Goal: Information Seeking & Learning: Check status

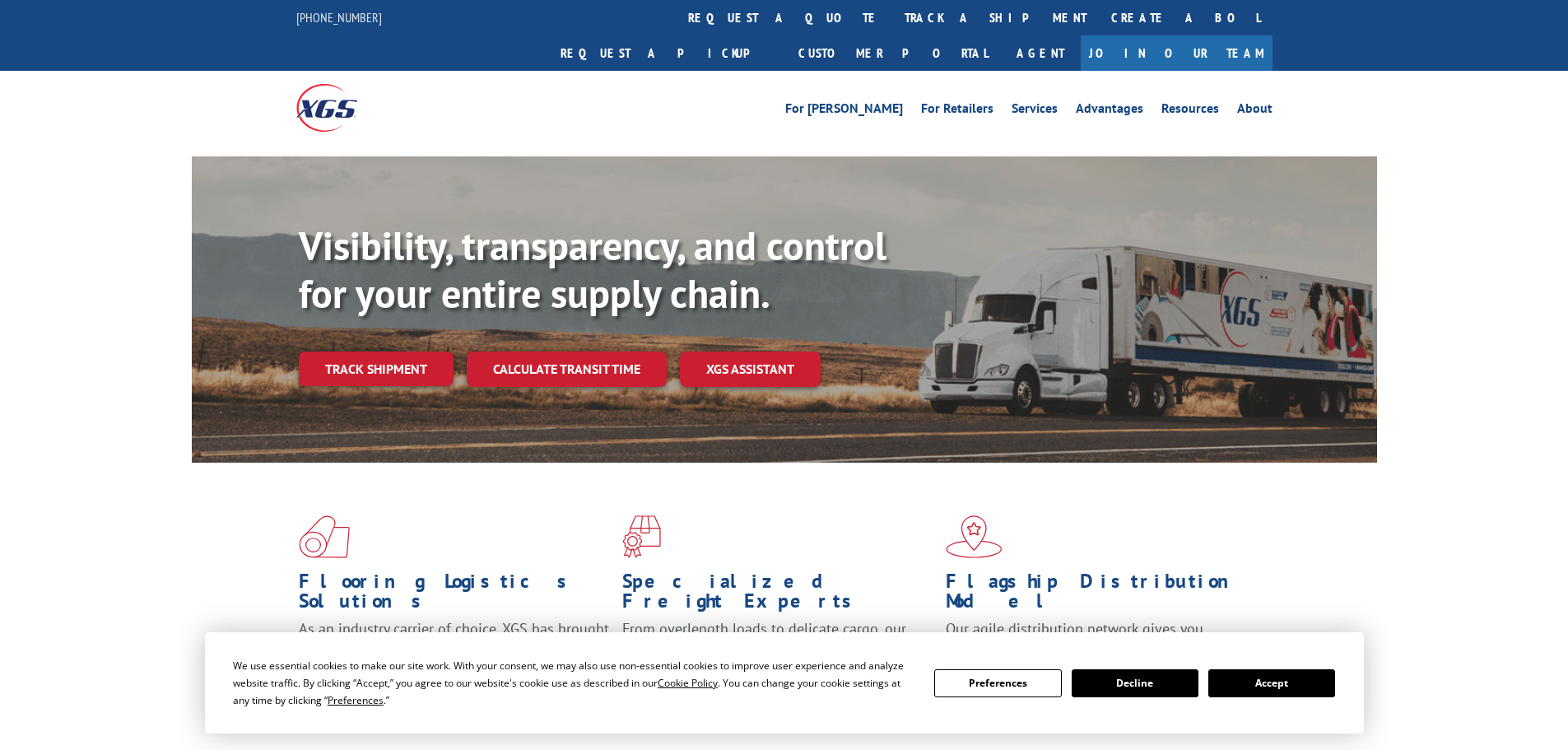
click at [1248, 689] on button "Accept" at bounding box center [1271, 683] width 127 height 28
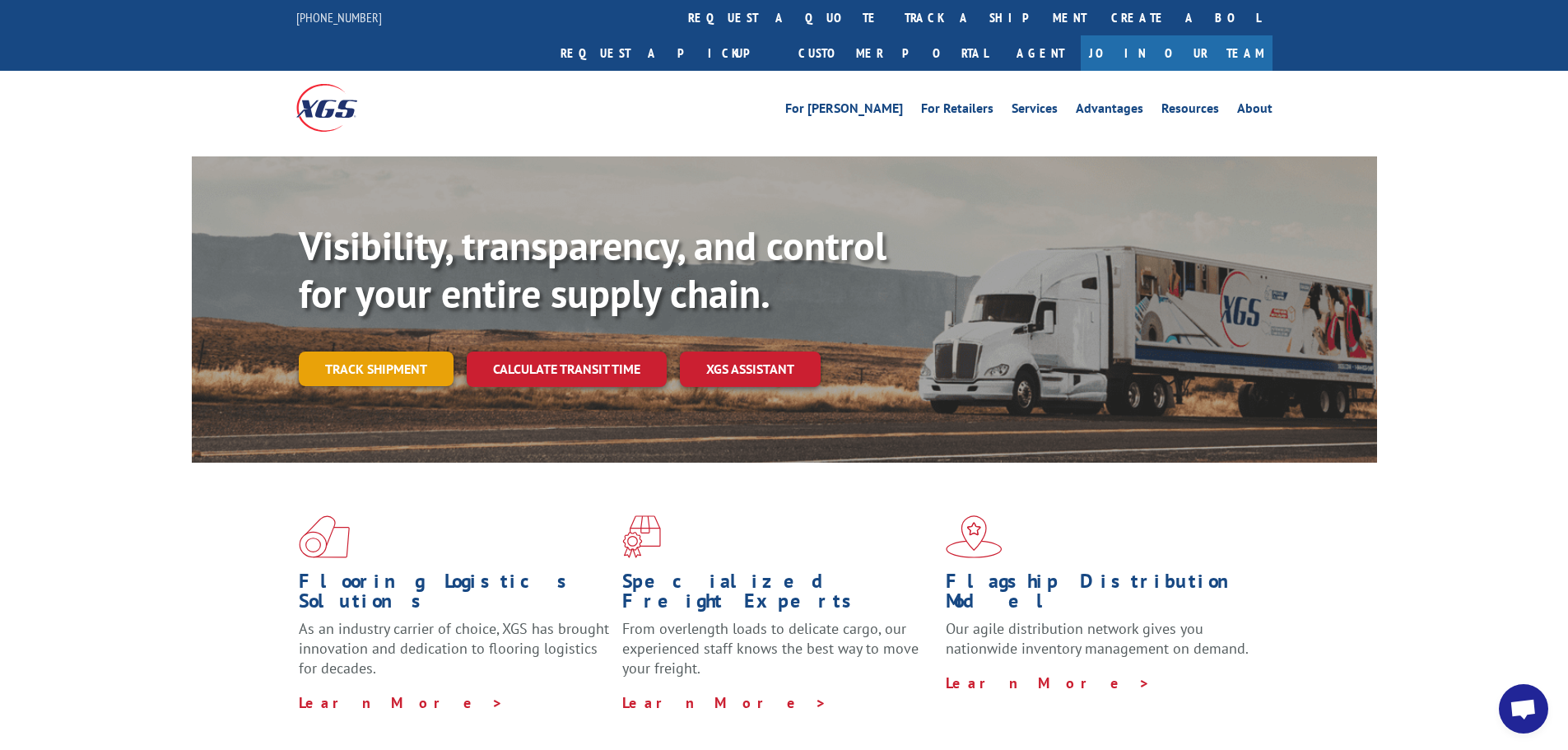
click at [390, 351] on link "Track shipment" at bounding box center [376, 369] width 155 height 35
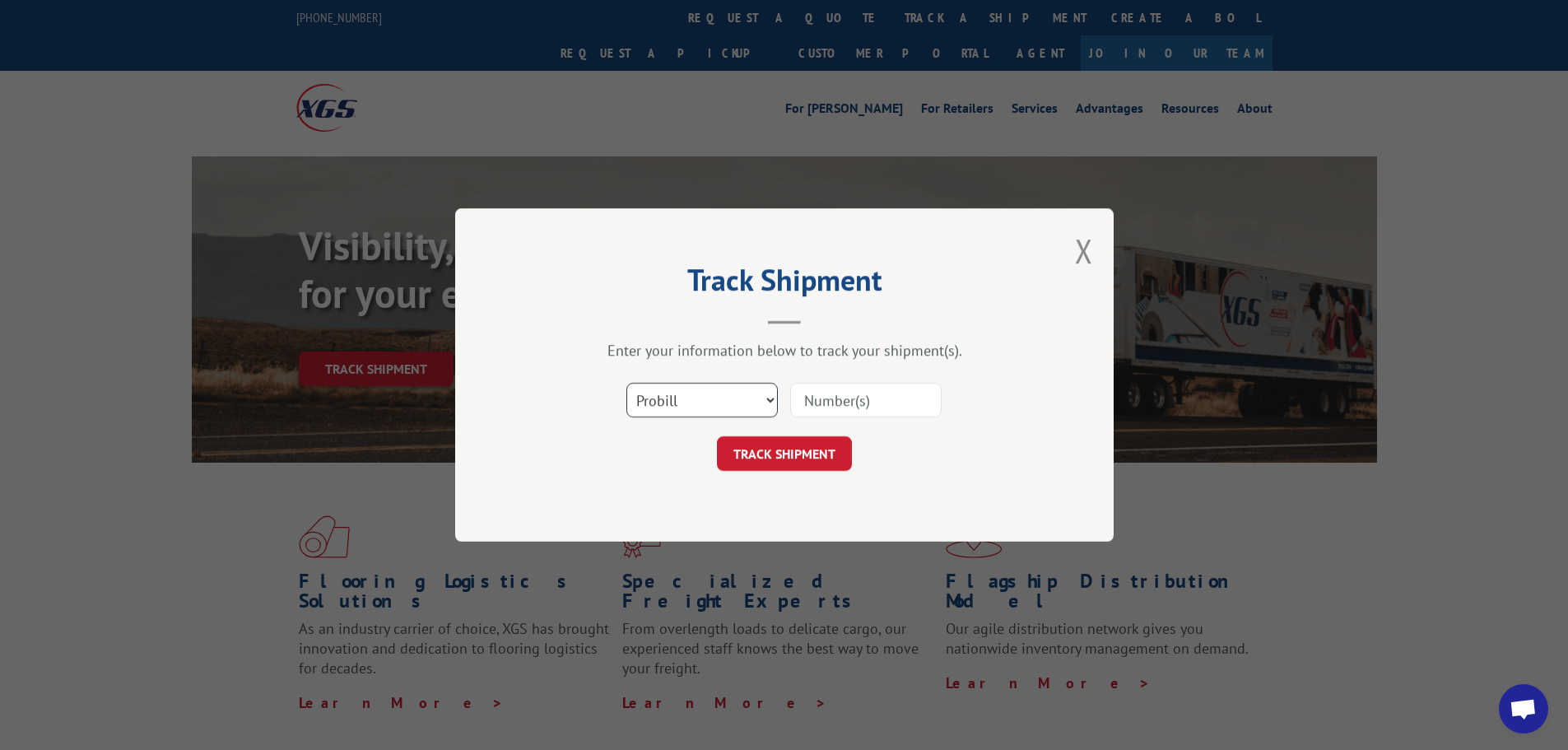
click at [694, 394] on select "Select category... Probill BOL PO" at bounding box center [702, 401] width 151 height 35
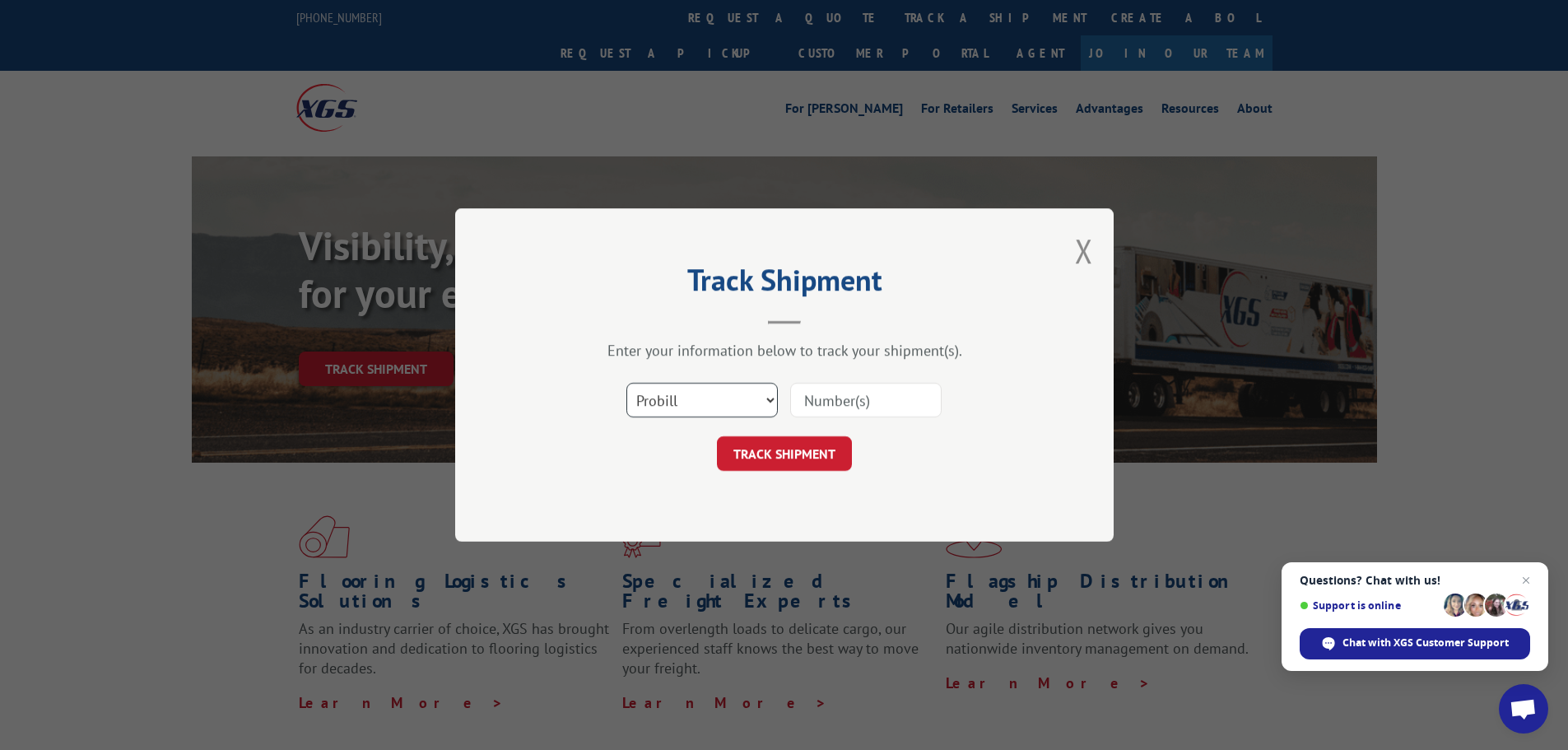
select select "bol"
click at [626, 383] on select "Select category... Probill BOL PO" at bounding box center [702, 401] width 151 height 35
click at [827, 404] on input at bounding box center [866, 401] width 151 height 35
paste input "7046633"
type input "7046633"
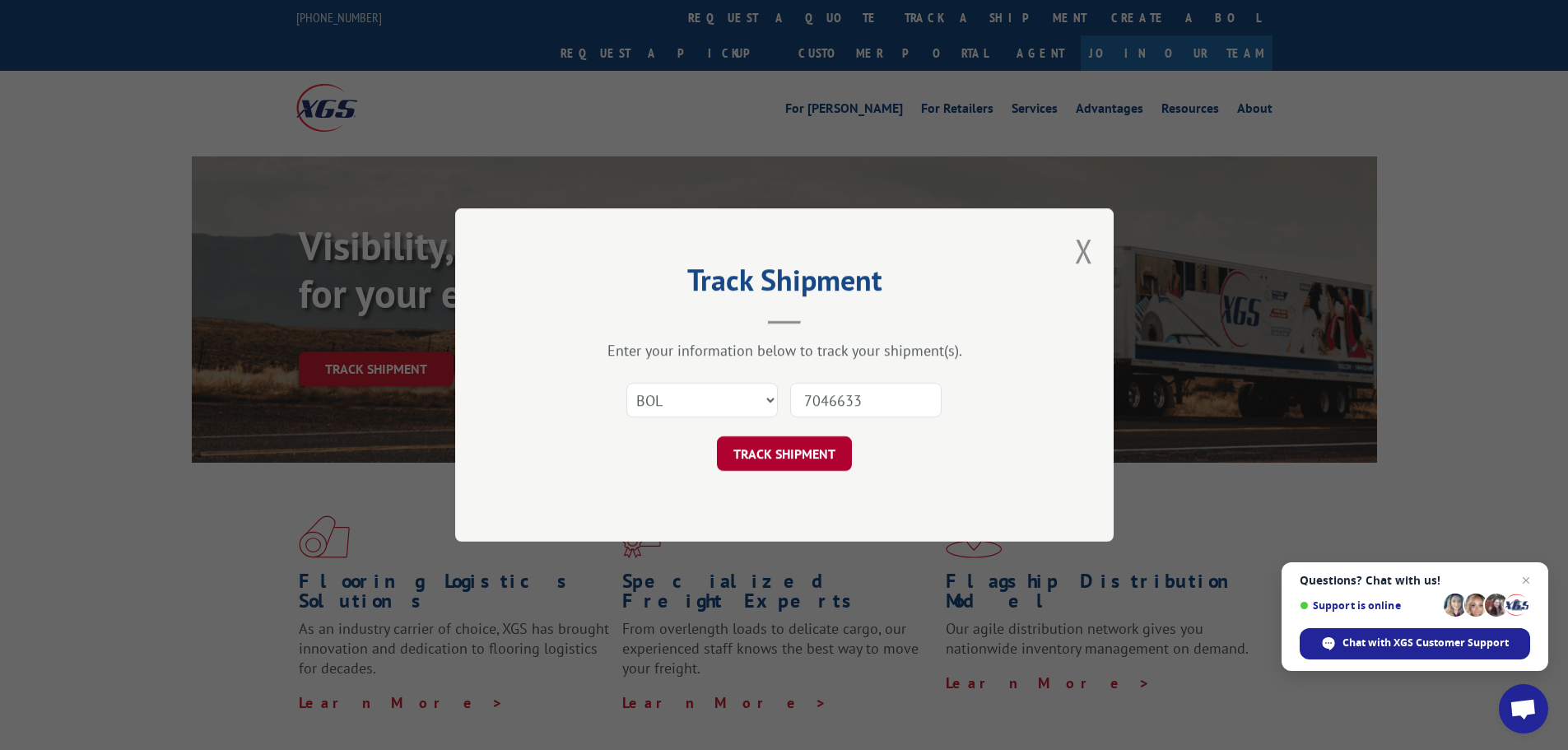
click at [752, 451] on button "TRACK SHIPMENT" at bounding box center [784, 454] width 135 height 35
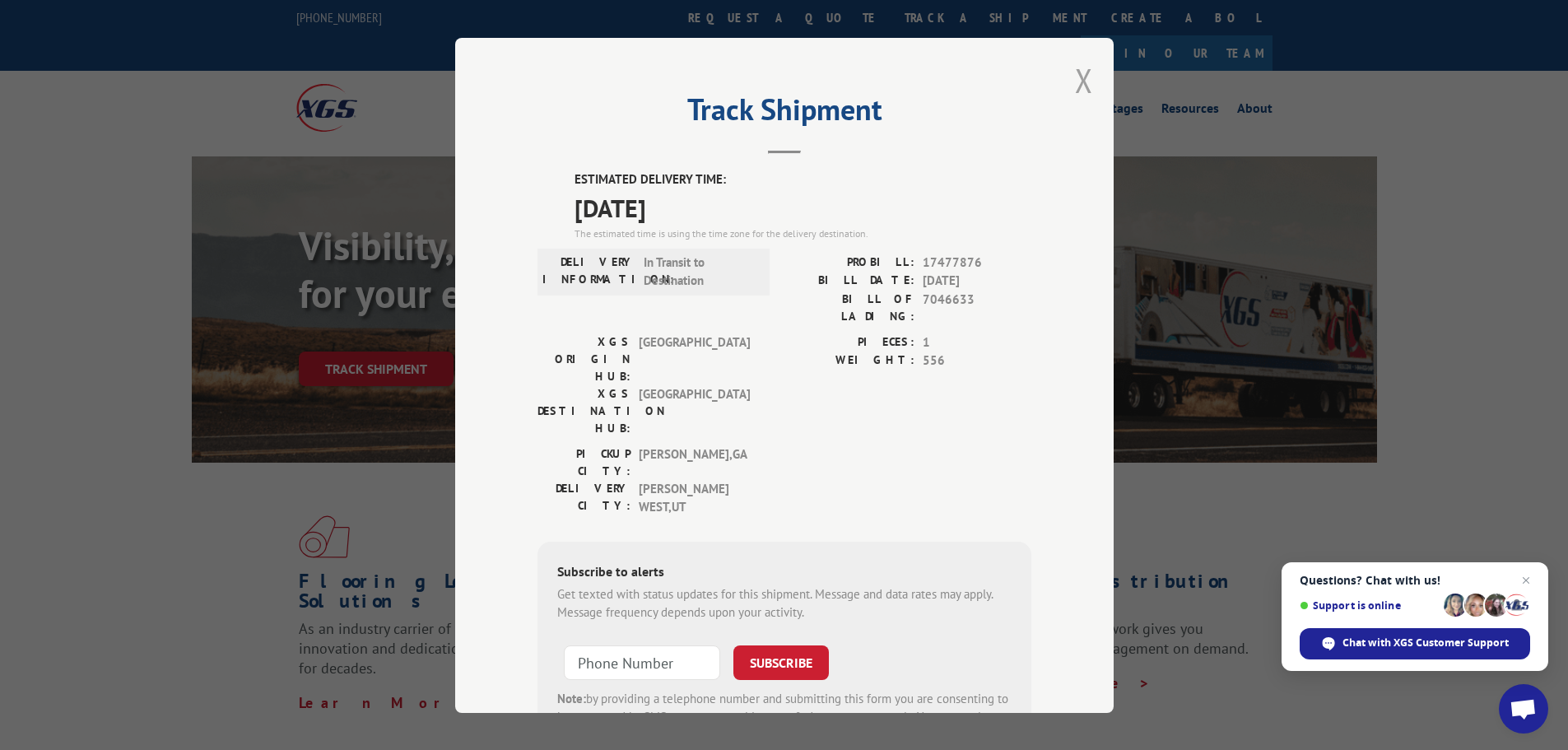
click at [1075, 82] on button "Close modal" at bounding box center [1084, 80] width 18 height 44
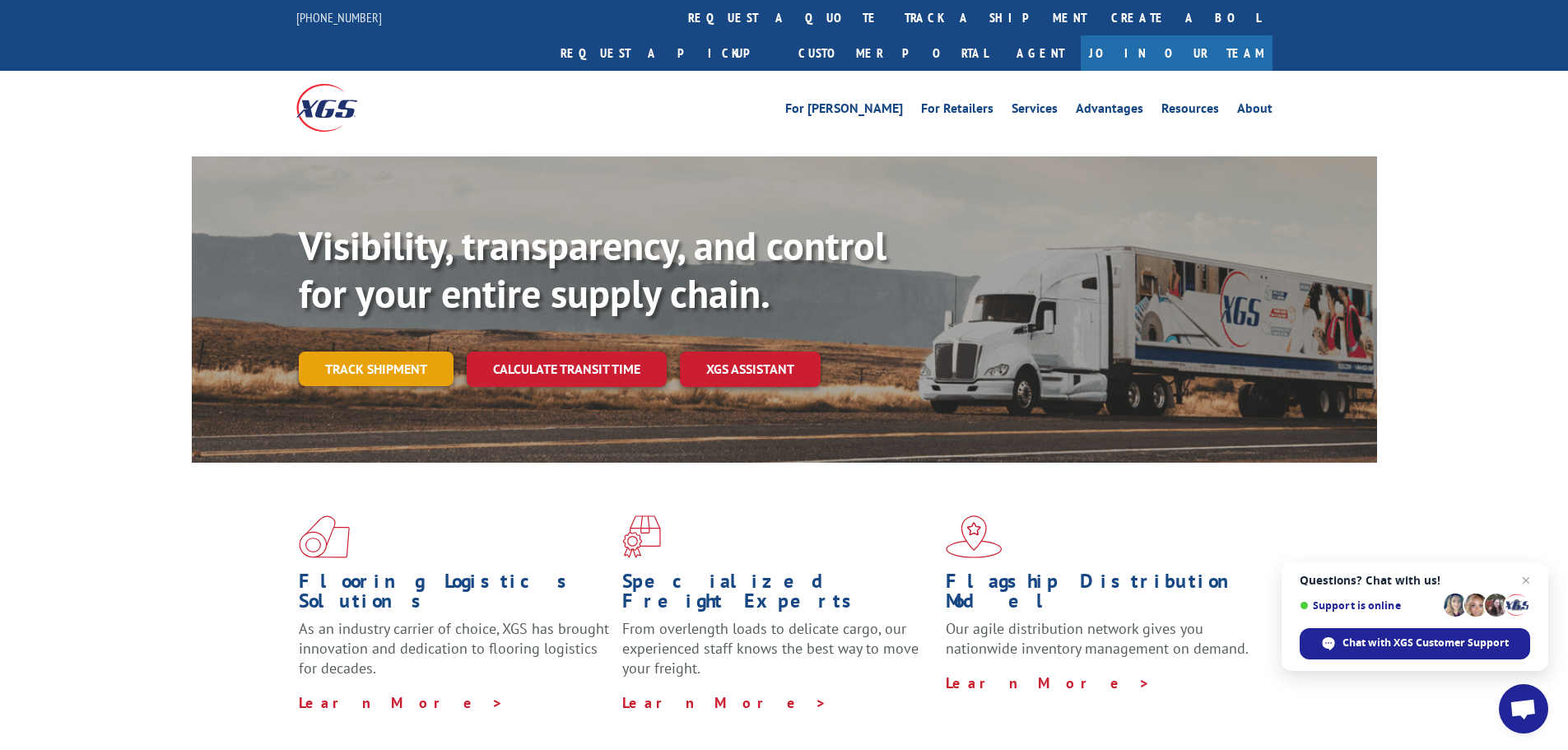
click at [388, 351] on link "Track shipment" at bounding box center [376, 369] width 155 height 35
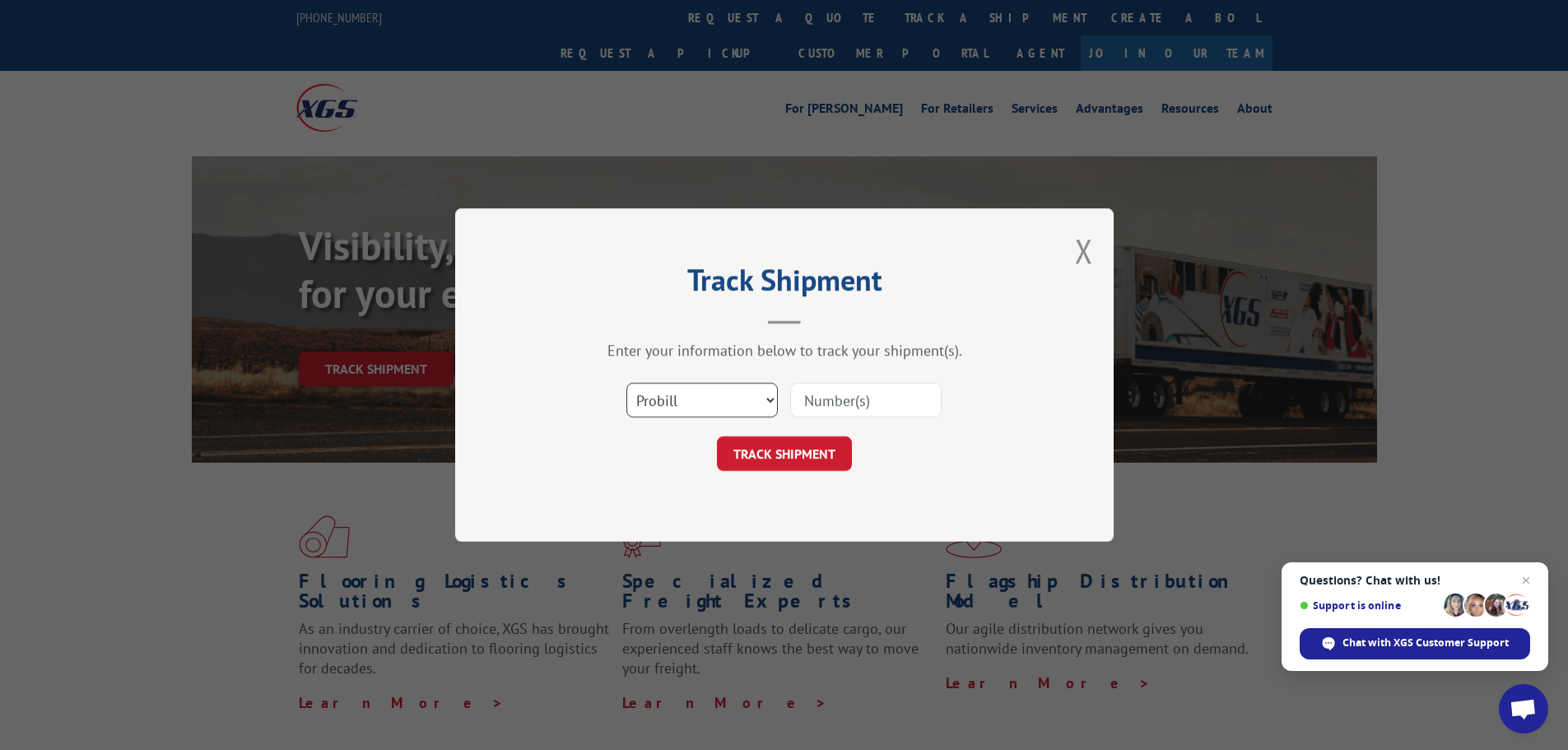
click at [673, 398] on select "Select category... Probill BOL PO" at bounding box center [702, 401] width 151 height 35
select select "bol"
click at [626, 383] on select "Select category... Probill BOL PO" at bounding box center [702, 401] width 151 height 35
drag, startPoint x: 831, startPoint y: 399, endPoint x: 838, endPoint y: 390, distance: 11.4
click at [836, 394] on input at bounding box center [866, 401] width 151 height 35
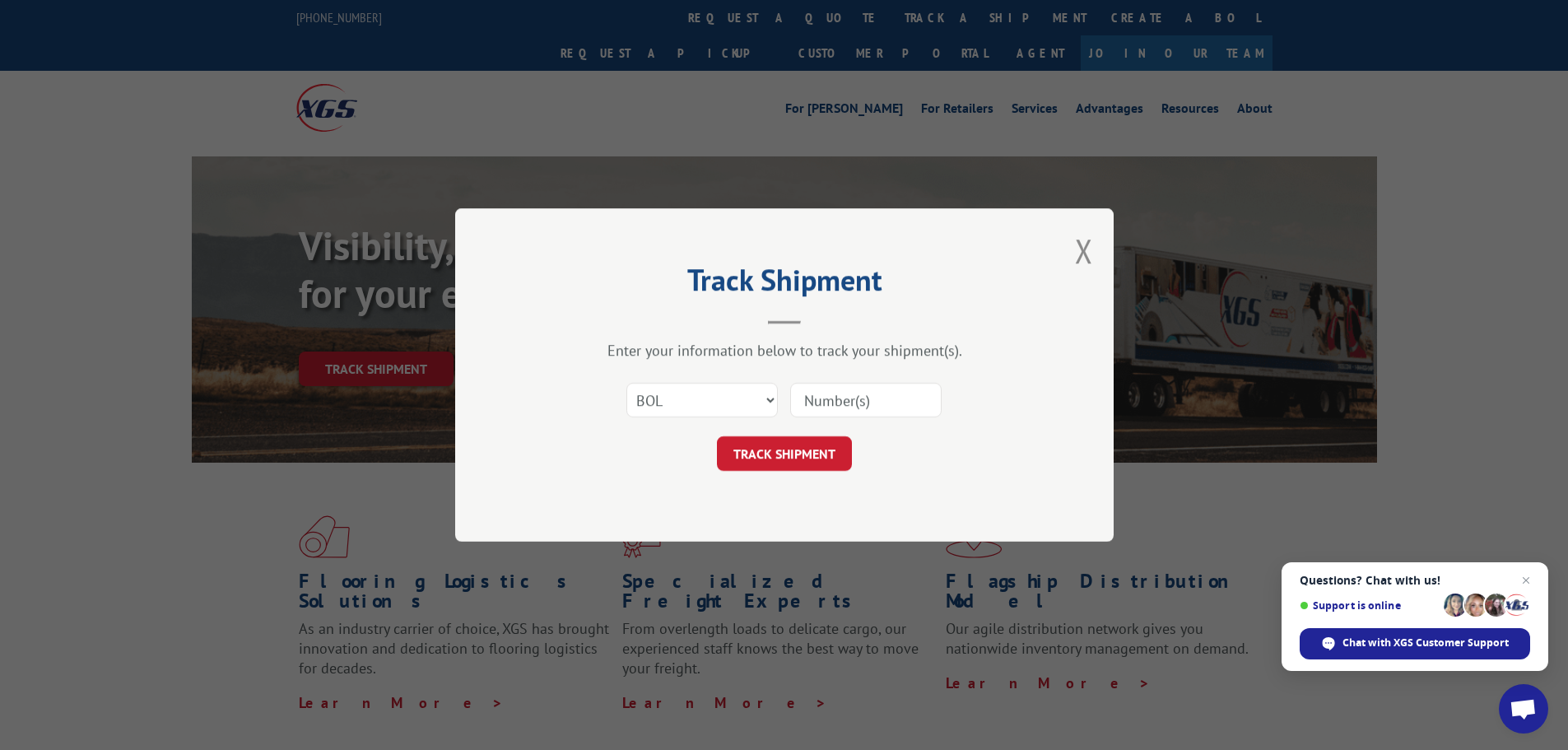
drag, startPoint x: 845, startPoint y: 375, endPoint x: 819, endPoint y: 399, distance: 35.4
paste input "5523988"
type input "5523988"
click at [780, 456] on button "TRACK SHIPMENT" at bounding box center [784, 454] width 135 height 35
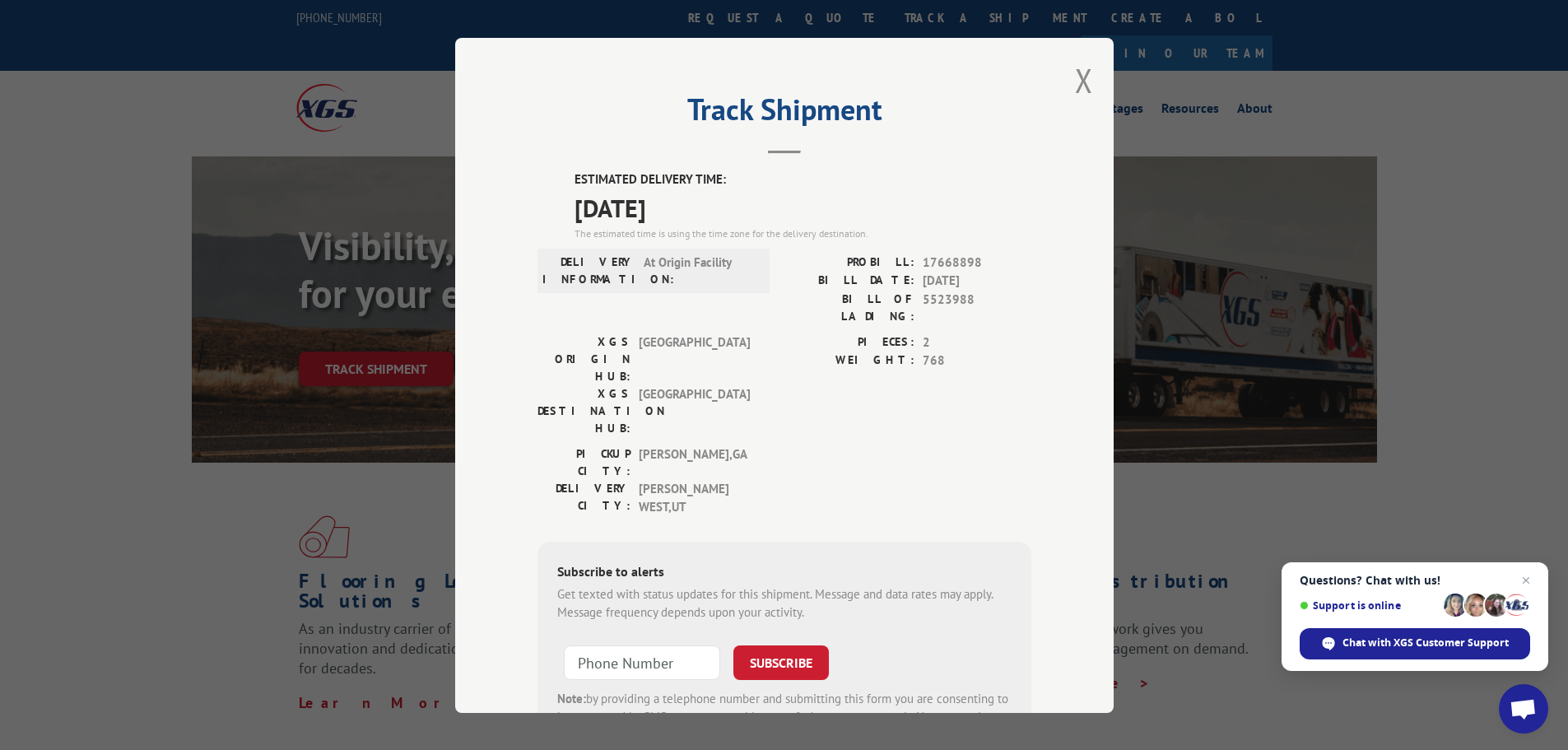
click at [1075, 85] on button "Close modal" at bounding box center [1084, 80] width 18 height 44
